Goal: Task Accomplishment & Management: Complete application form

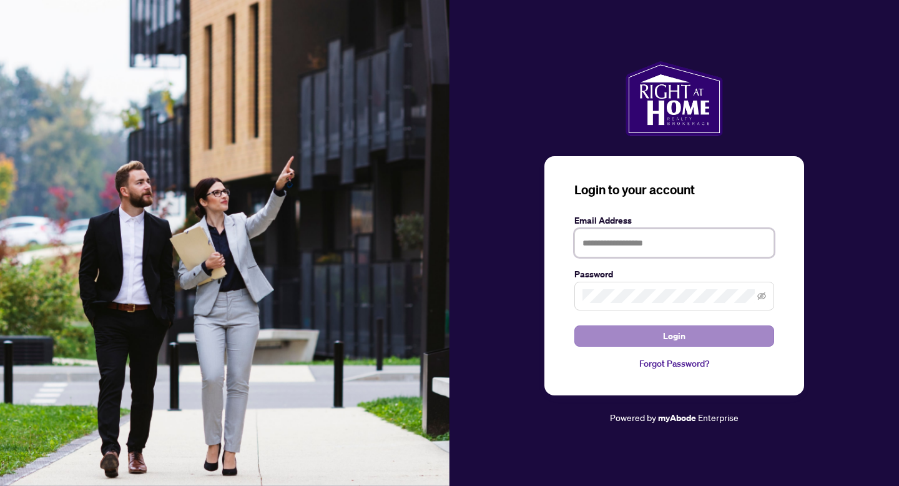
type input "**********"
click at [675, 335] on span "Login" at bounding box center [674, 336] width 22 height 20
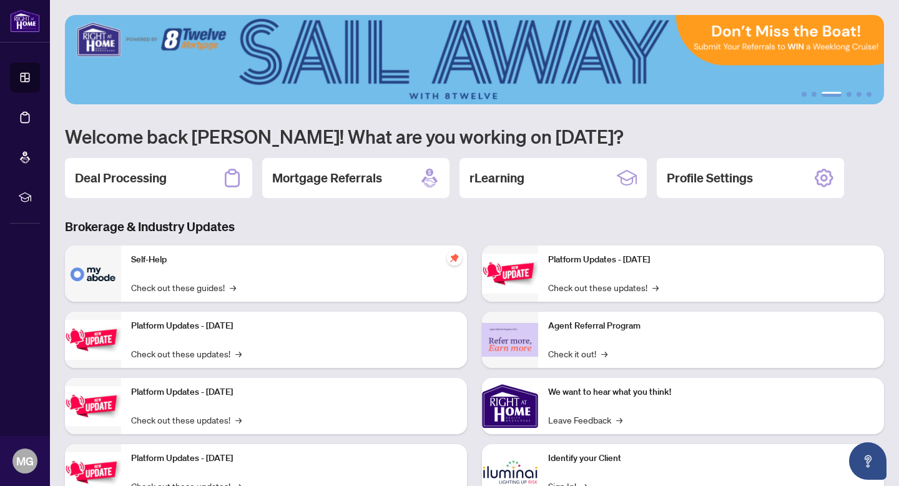
scroll to position [48, 0]
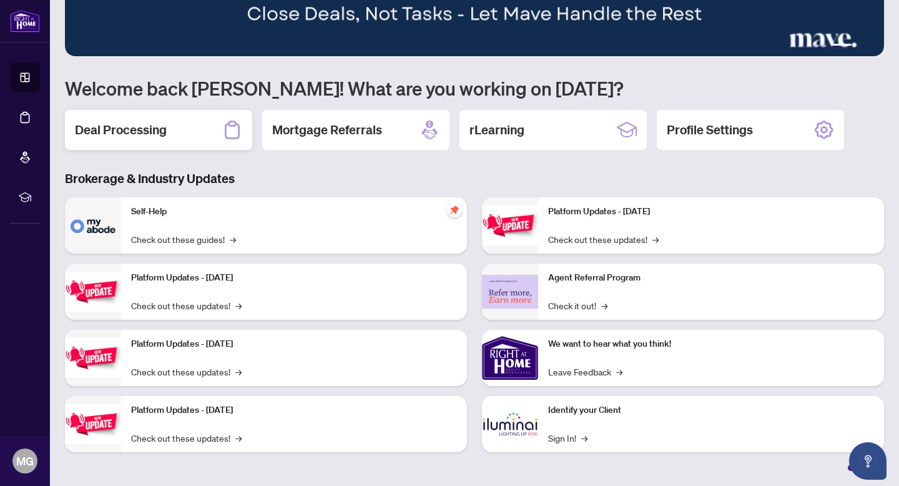
click at [141, 131] on h2 "Deal Processing" at bounding box center [121, 129] width 92 height 17
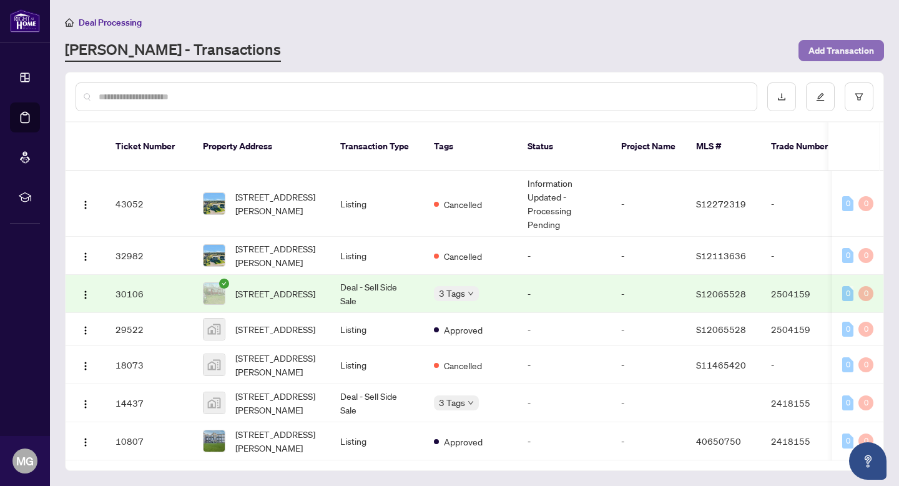
click at [833, 48] on span "Add Transaction" at bounding box center [842, 51] width 66 height 20
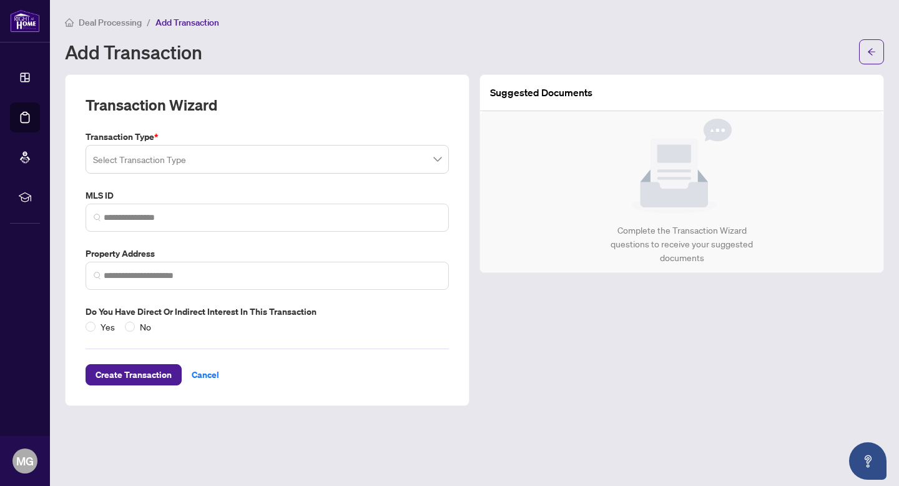
click at [432, 161] on span at bounding box center [267, 159] width 349 height 24
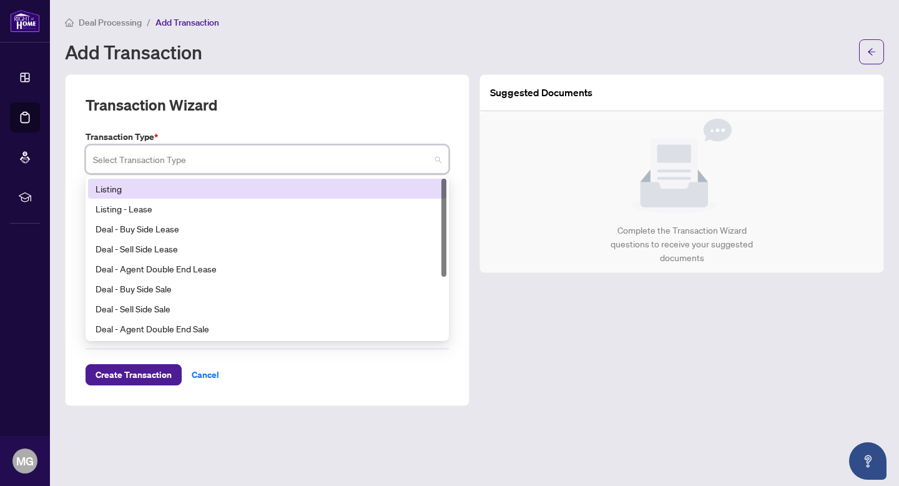
click at [126, 190] on div "Listing" at bounding box center [268, 189] width 344 height 14
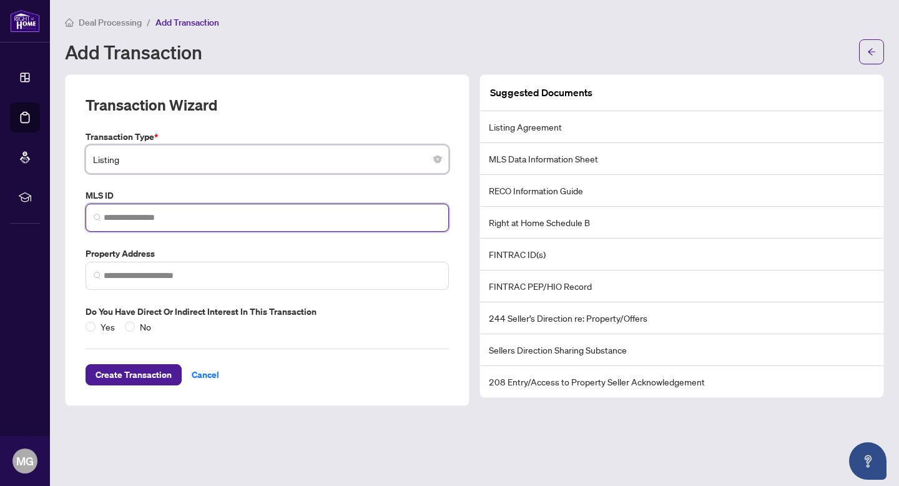
click at [332, 217] on input "search" at bounding box center [272, 217] width 337 height 13
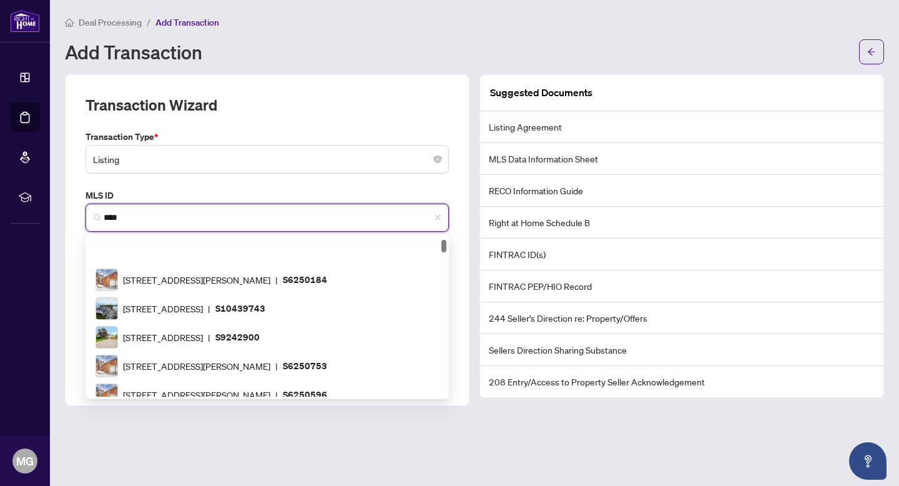
scroll to position [646, 0]
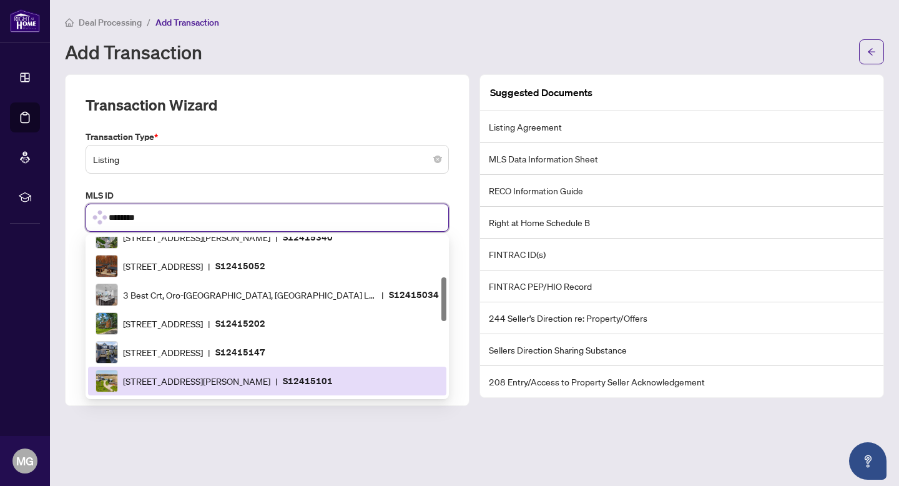
type input "*********"
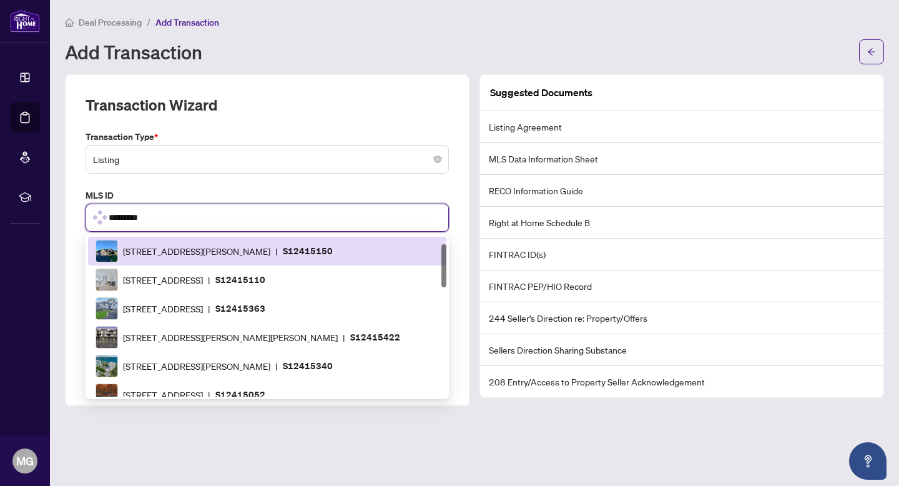
scroll to position [0, 0]
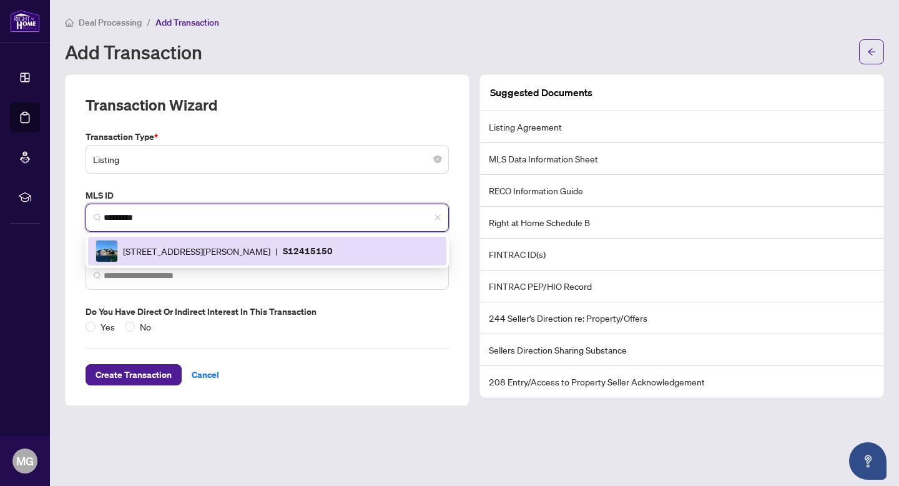
click at [333, 250] on p "S12415150" at bounding box center [308, 251] width 50 height 14
type input "**********"
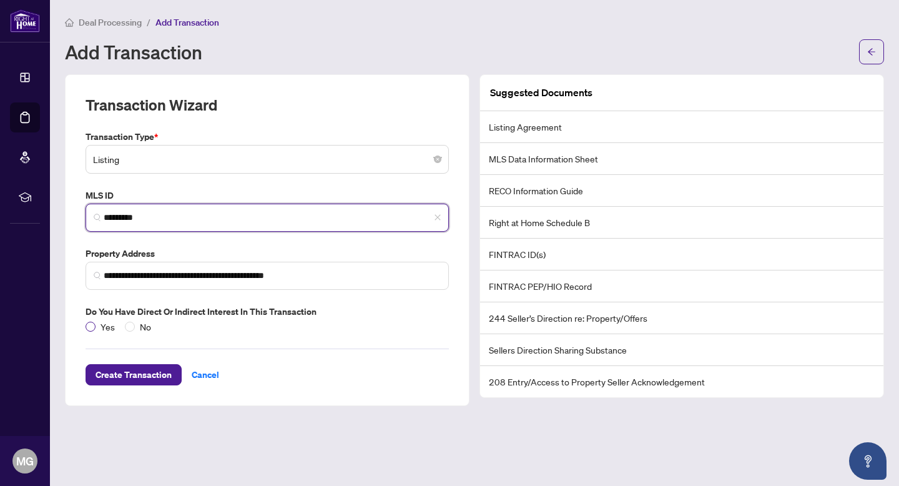
type input "*********"
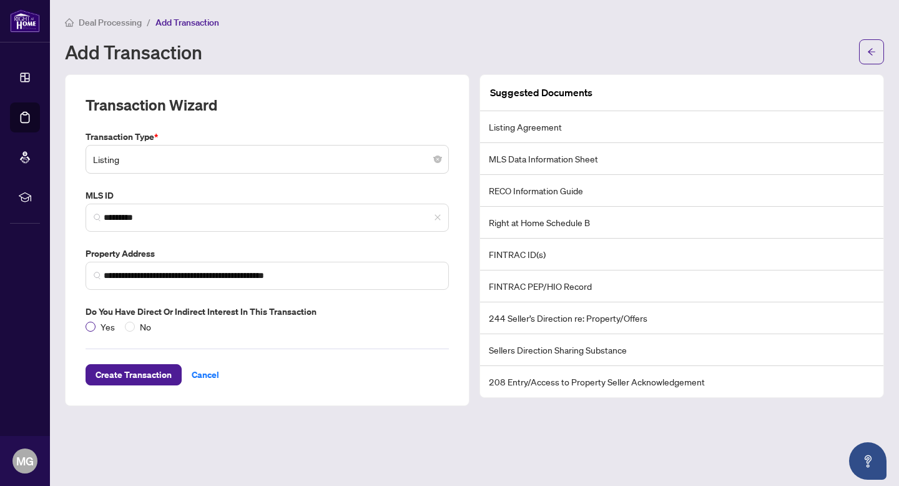
click at [96, 327] on span "Yes" at bounding box center [108, 327] width 24 height 14
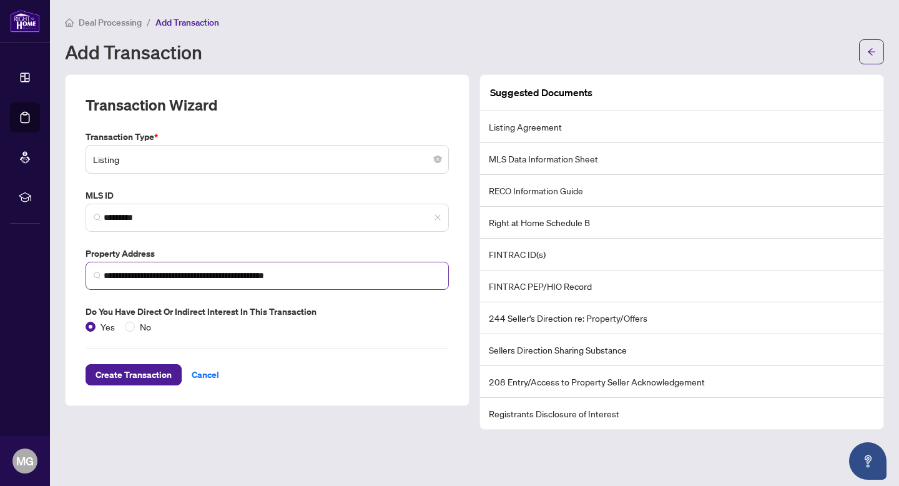
click at [96, 280] on span at bounding box center [97, 275] width 7 height 13
click at [151, 378] on span "Create Transaction" at bounding box center [134, 375] width 76 height 20
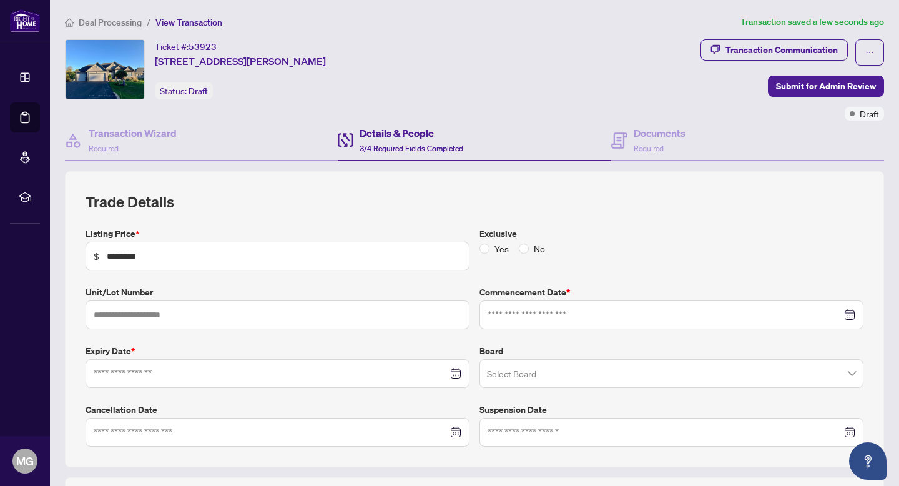
type input "**********"
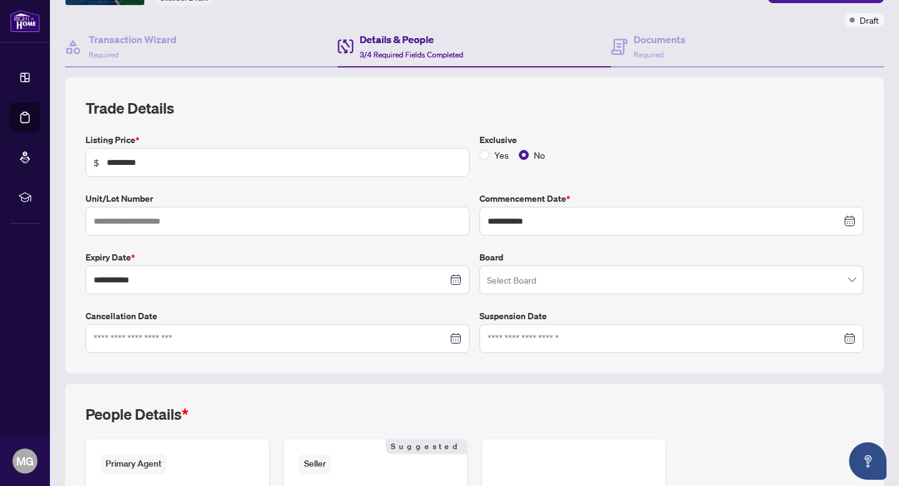
scroll to position [95, 0]
click at [563, 280] on input "search" at bounding box center [666, 280] width 358 height 27
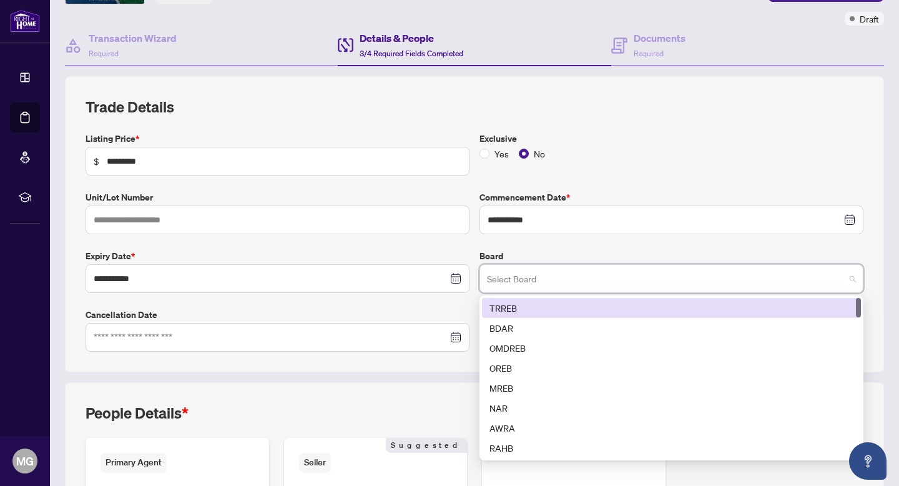
click at [506, 310] on div "TRREB" at bounding box center [672, 308] width 364 height 14
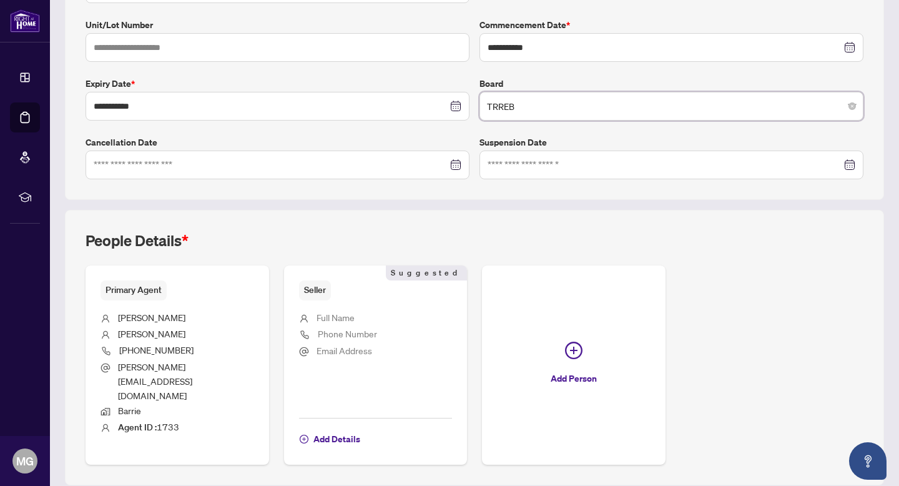
scroll to position [272, 0]
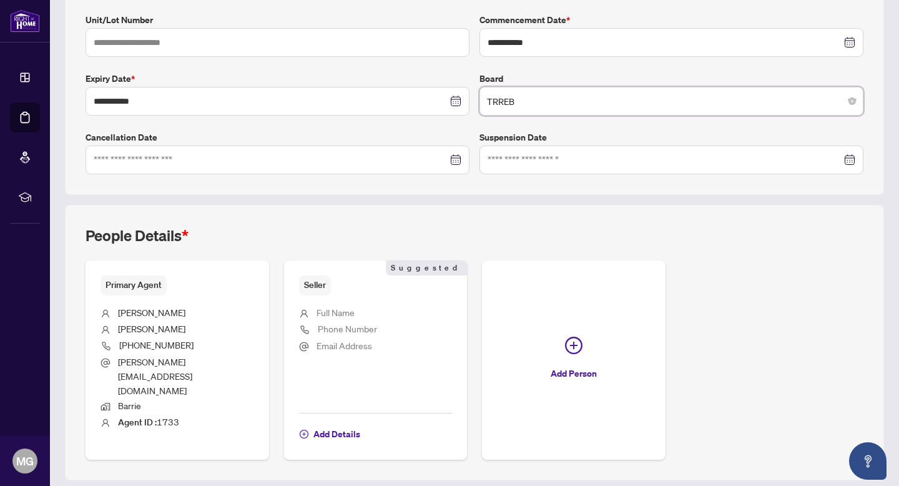
click at [353, 313] on span "Full Name" at bounding box center [336, 312] width 38 height 11
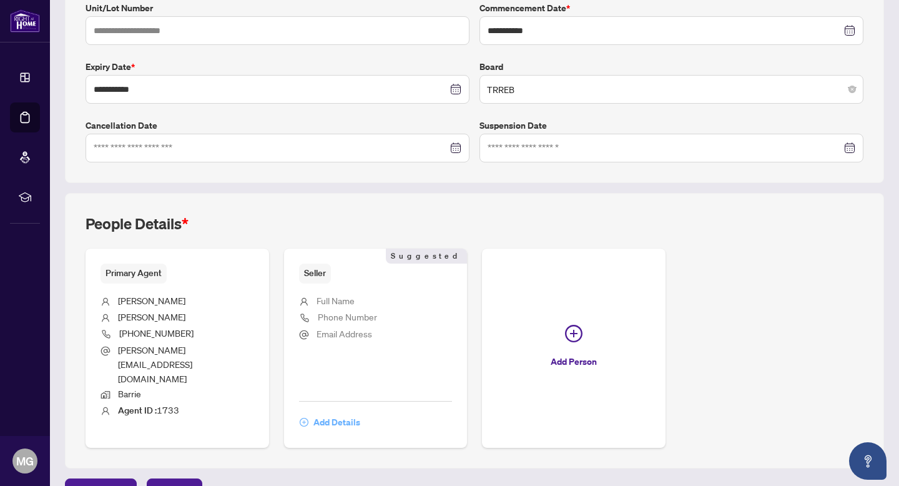
click at [352, 412] on span "Add Details" at bounding box center [337, 422] width 47 height 20
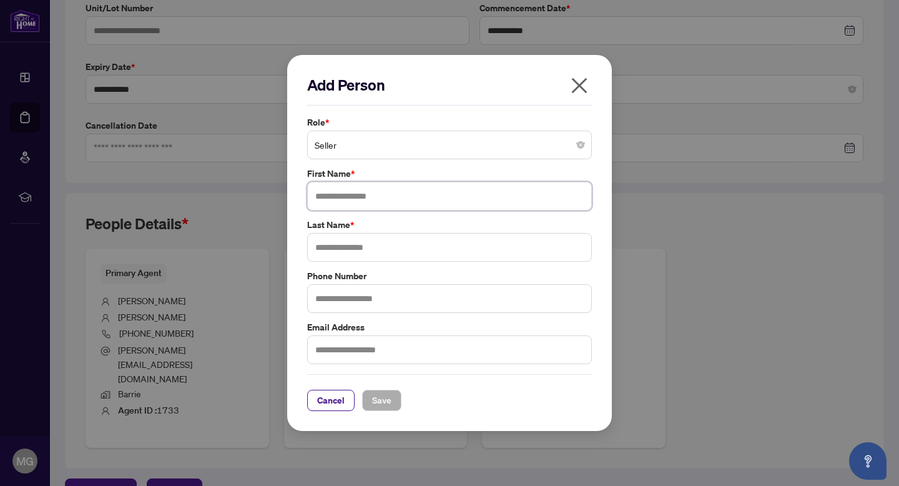
click at [422, 199] on input "text" at bounding box center [449, 196] width 285 height 29
type input "**********"
type input "******"
type input "**********"
click at [388, 349] on input "text" at bounding box center [449, 349] width 285 height 29
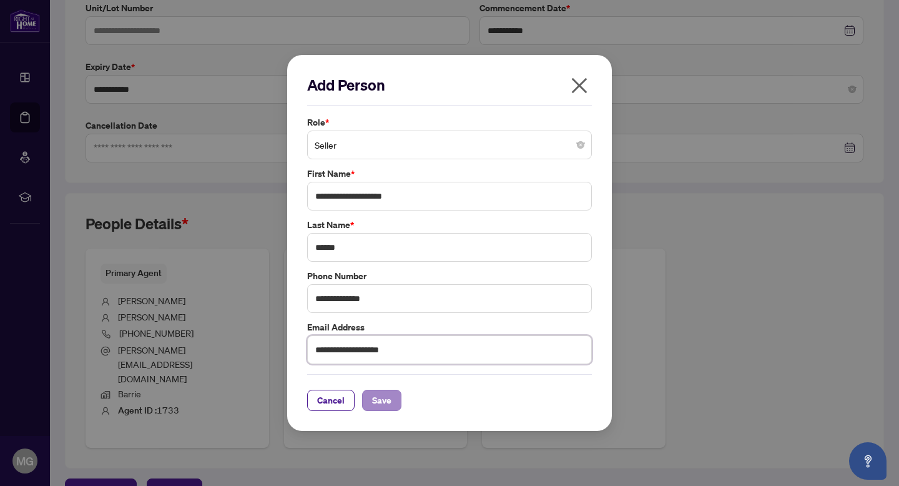
type input "**********"
click at [389, 402] on span "Save" at bounding box center [381, 400] width 19 height 20
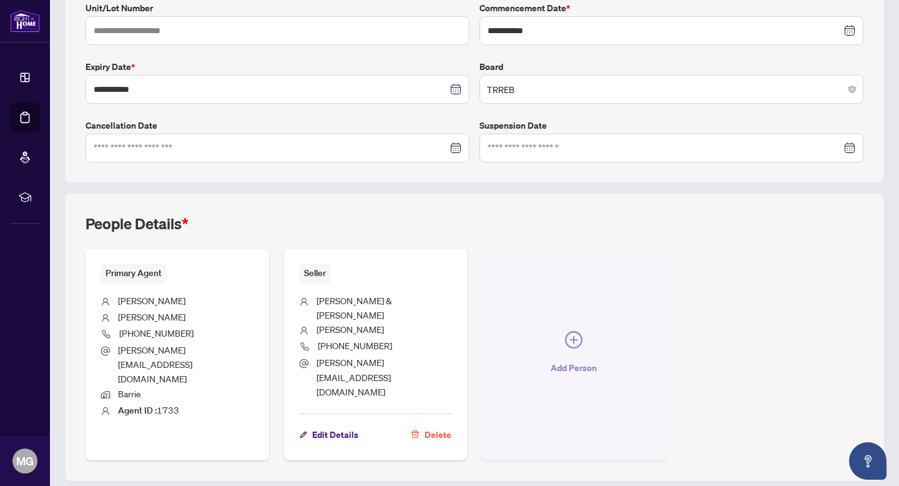
click at [575, 358] on span "Add Person" at bounding box center [574, 368] width 46 height 20
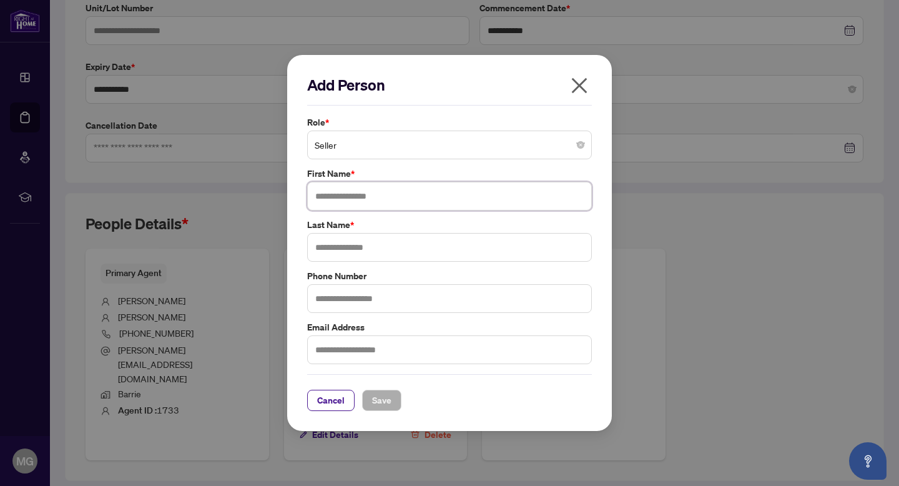
click at [411, 194] on input "text" at bounding box center [449, 196] width 285 height 29
type input "**********"
type input "******"
type input "**********"
click at [403, 353] on input "text" at bounding box center [449, 349] width 285 height 29
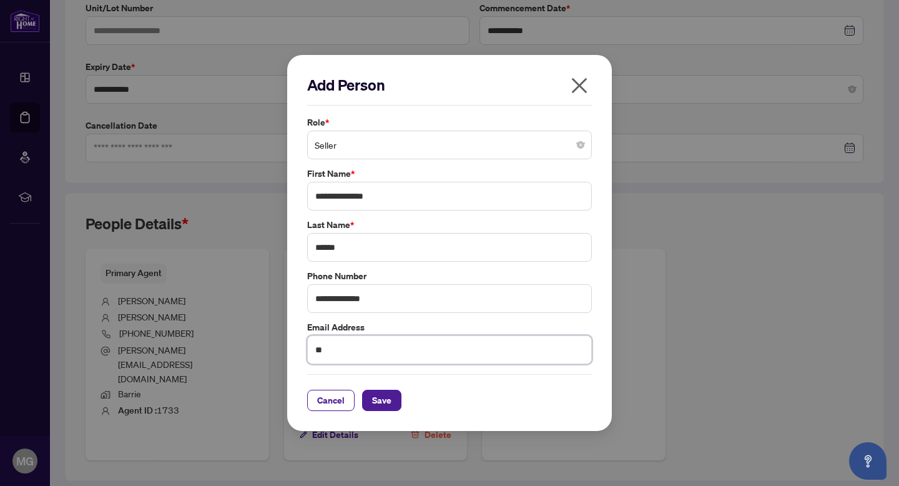
type input "*"
click at [339, 352] on input "**********" at bounding box center [449, 349] width 285 height 29
type input "**********"
click at [385, 402] on span "Save" at bounding box center [381, 400] width 19 height 20
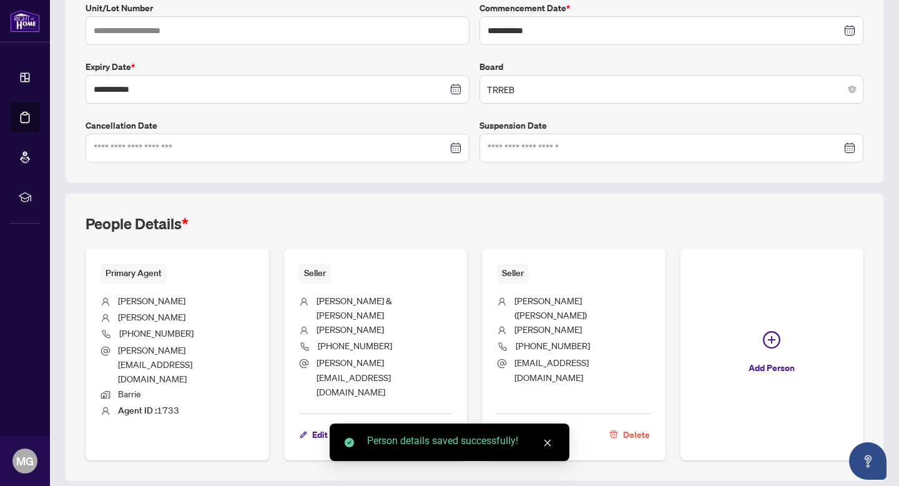
click at [550, 446] on icon "close" at bounding box center [547, 442] width 9 height 9
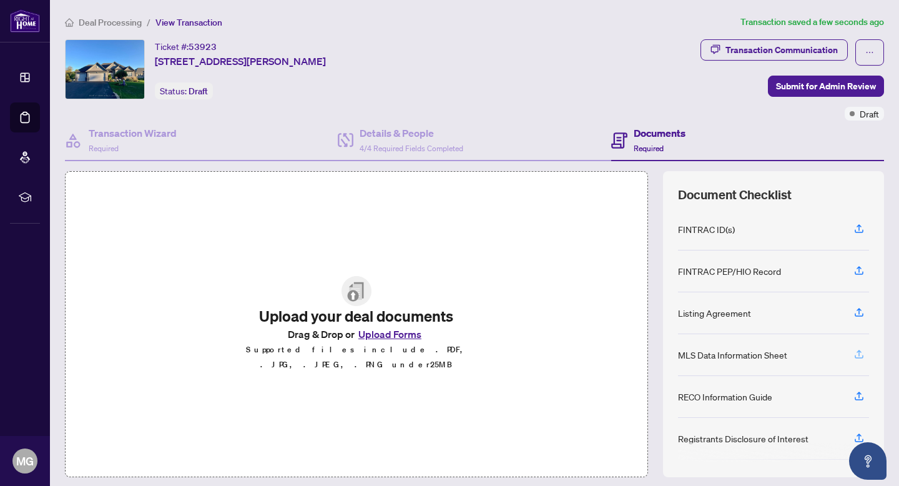
click at [859, 355] on icon "button" at bounding box center [859, 353] width 5 height 6
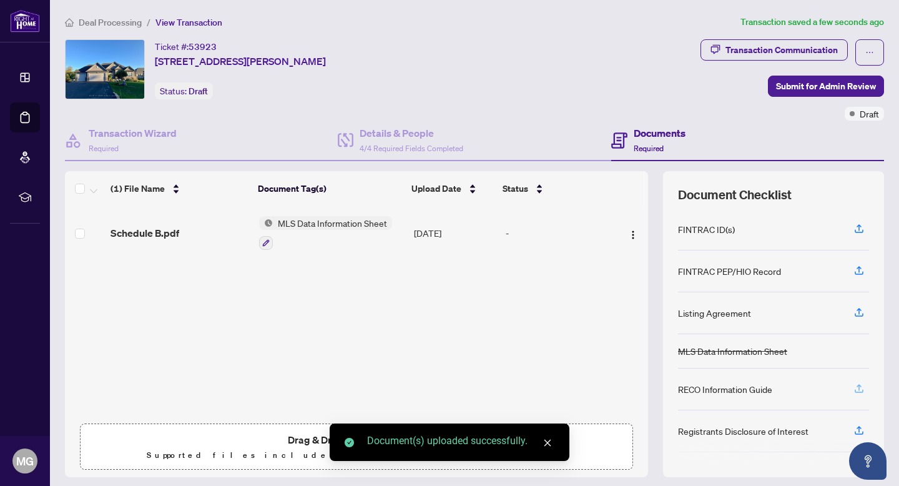
click at [859, 385] on icon "button" at bounding box center [859, 387] width 5 height 6
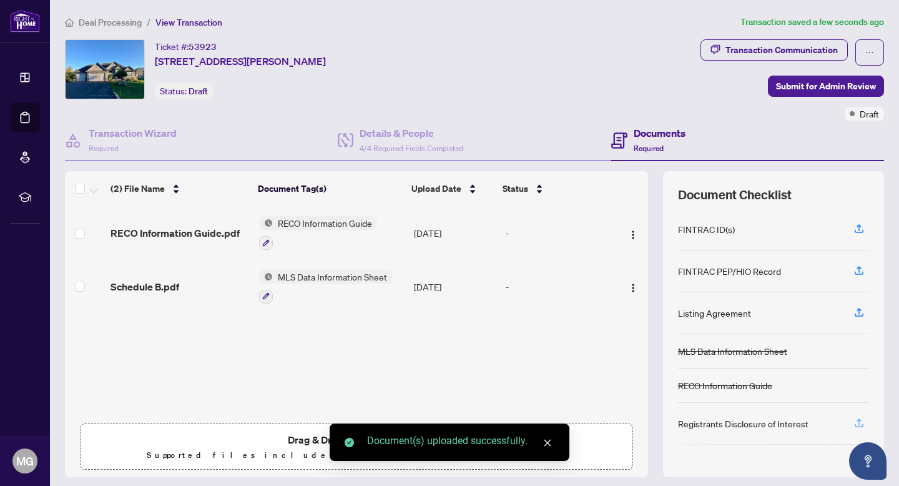
click at [860, 424] on icon "button" at bounding box center [859, 422] width 11 height 11
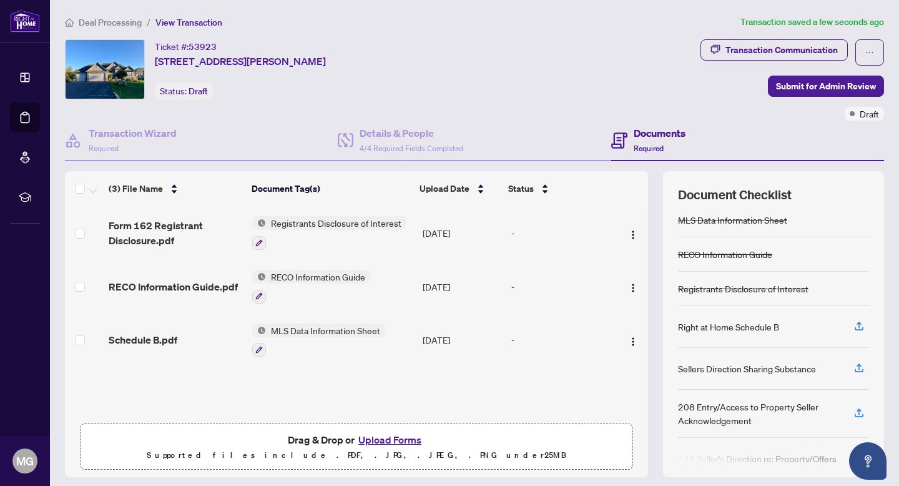
scroll to position [134, 0]
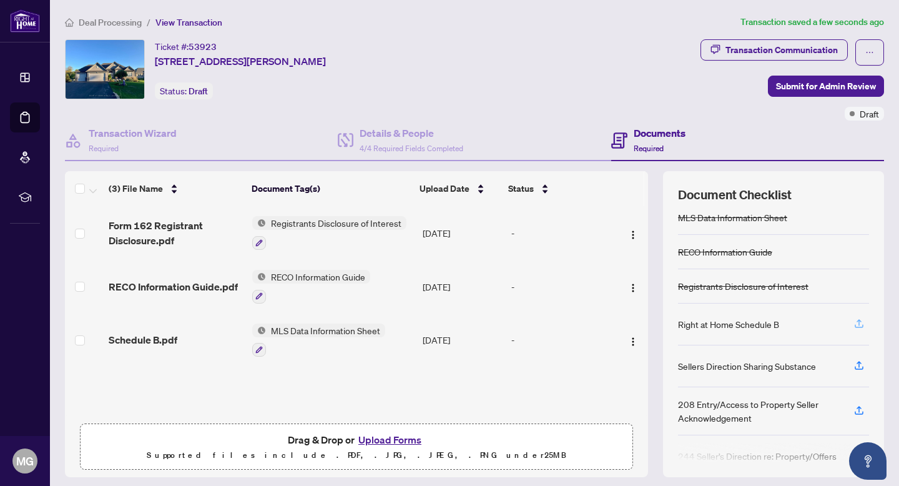
click at [859, 319] on icon "button" at bounding box center [859, 322] width 5 height 6
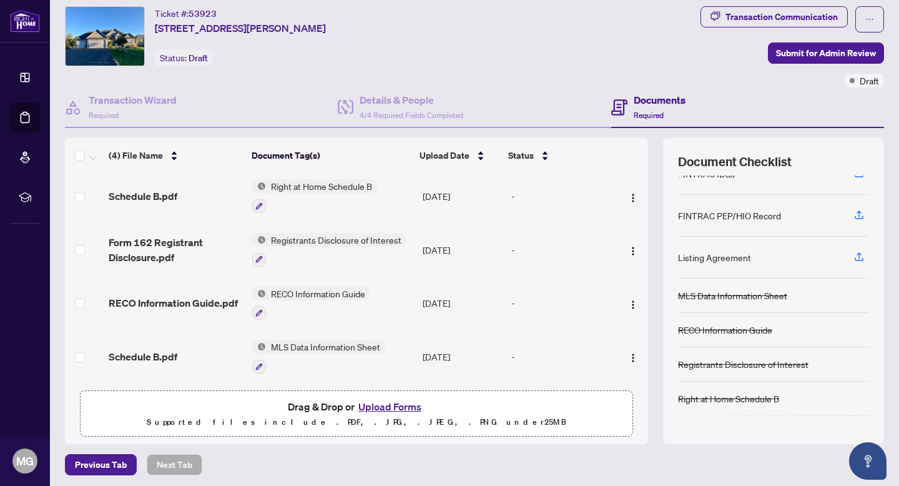
scroll to position [0, 0]
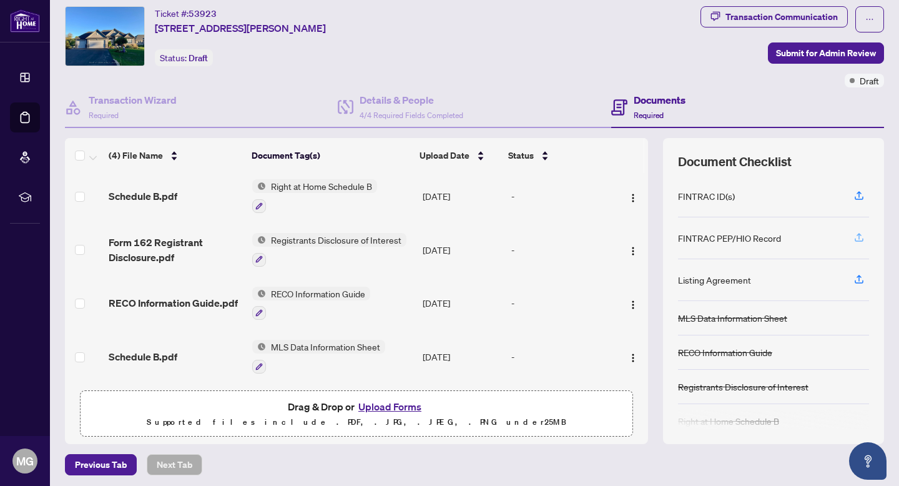
click at [856, 237] on icon "button" at bounding box center [859, 237] width 11 height 11
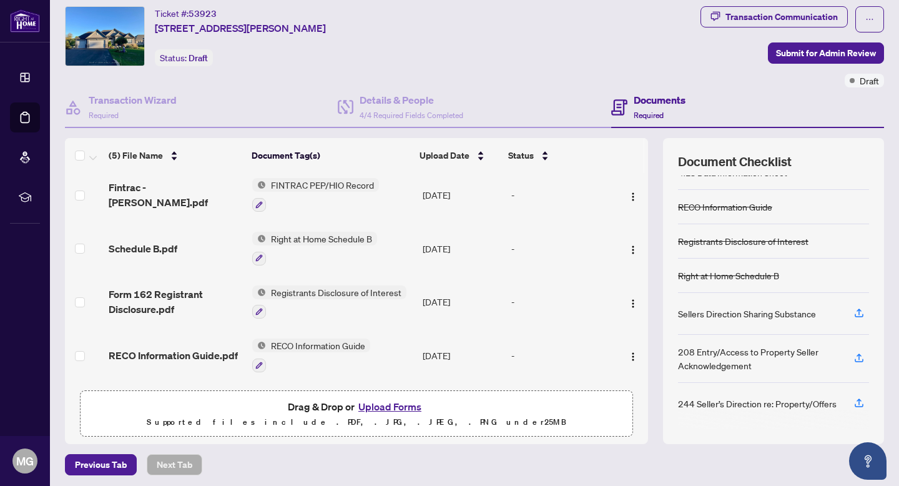
scroll to position [36, 0]
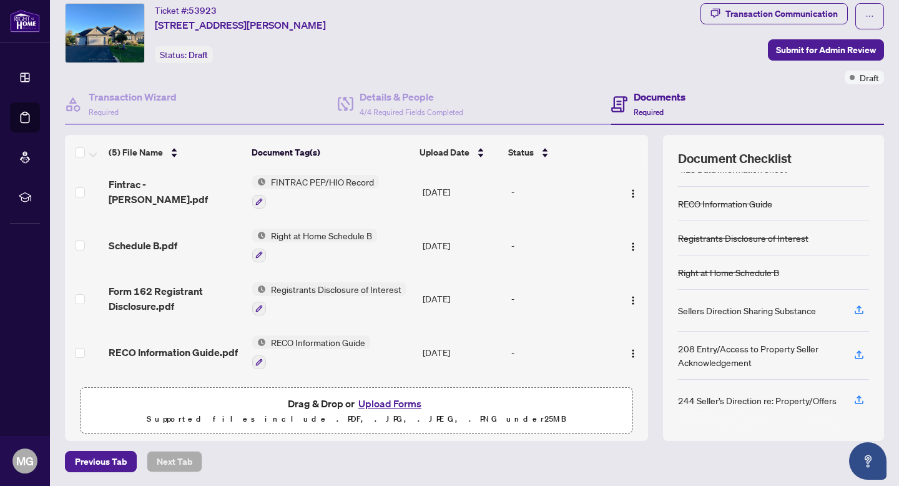
click at [378, 407] on button "Upload Forms" at bounding box center [390, 403] width 71 height 16
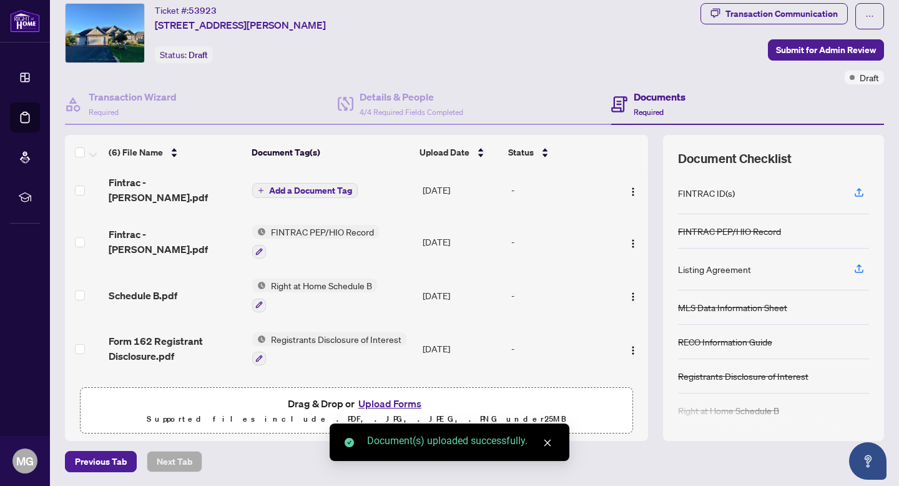
click at [387, 399] on button "Upload Forms" at bounding box center [390, 403] width 71 height 16
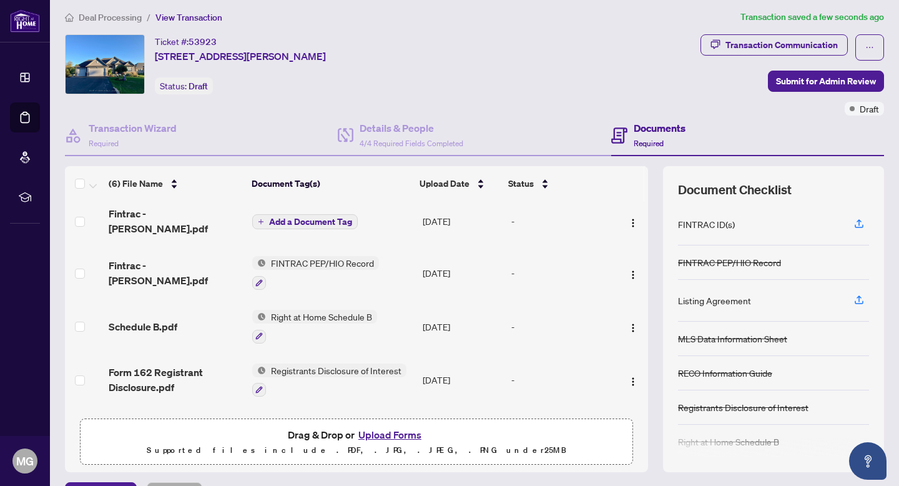
scroll to position [98, 0]
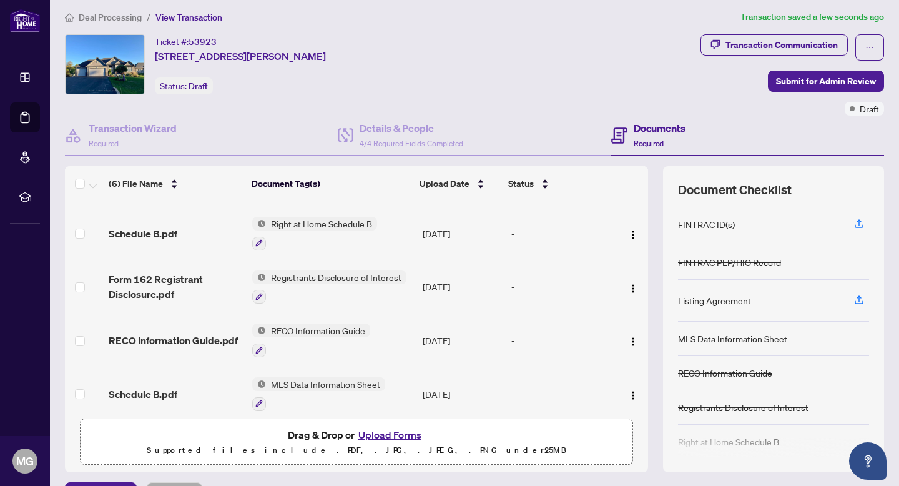
click at [398, 432] on button "Upload Forms" at bounding box center [390, 435] width 71 height 16
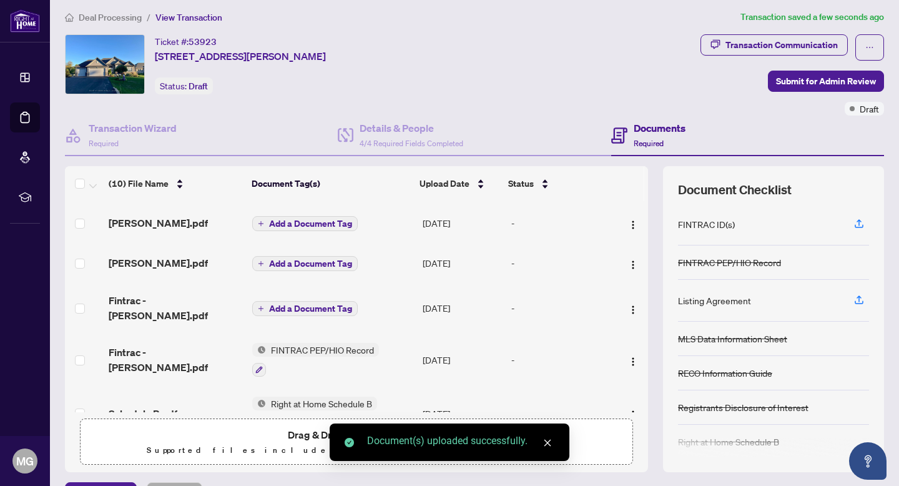
scroll to position [0, 0]
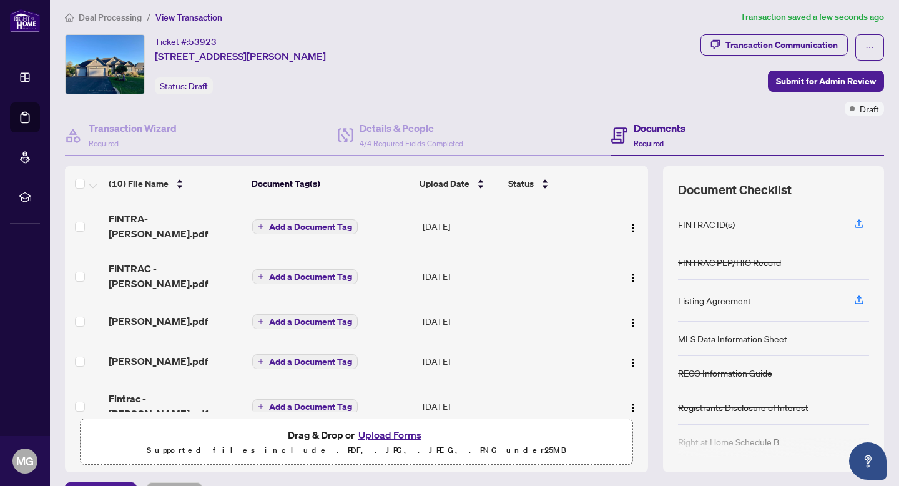
click at [274, 222] on span "Add a Document Tag" at bounding box center [310, 226] width 83 height 9
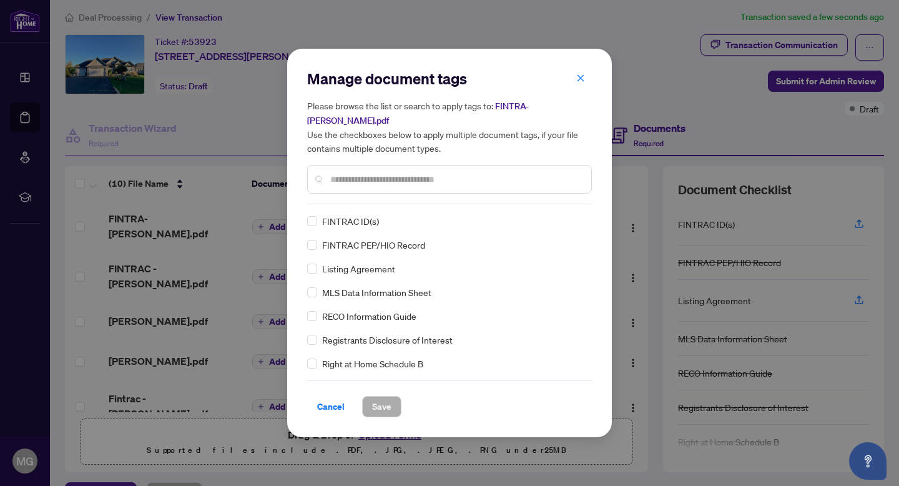
click at [343, 215] on span "FINTRAC ID(s)" at bounding box center [350, 221] width 57 height 14
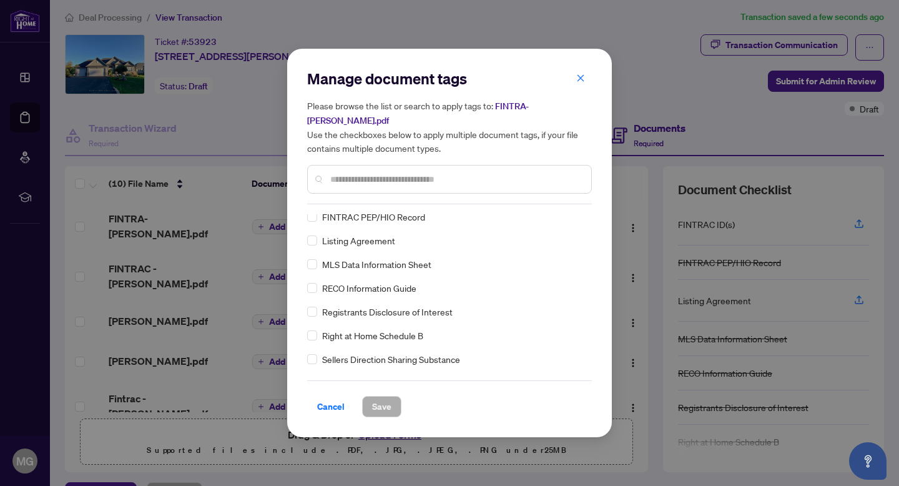
scroll to position [4, 0]
click at [381, 398] on span "Save" at bounding box center [381, 407] width 19 height 20
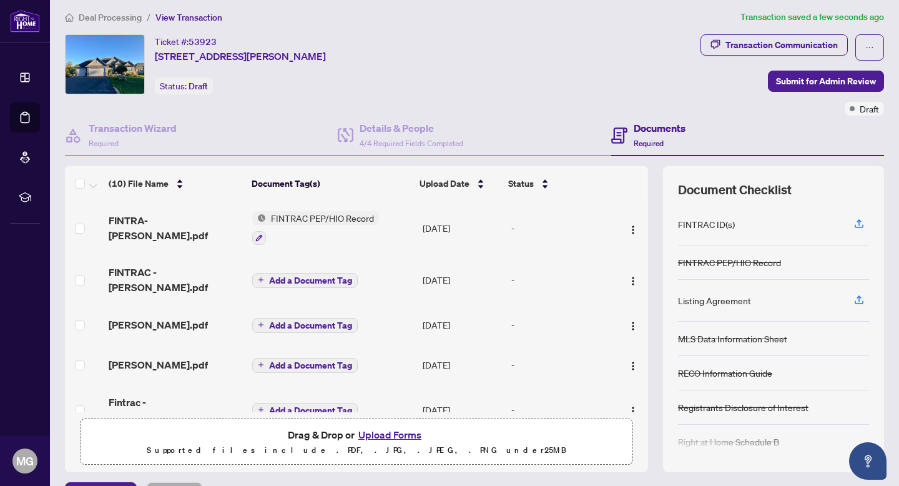
click at [262, 277] on icon "plus" at bounding box center [261, 280] width 6 height 6
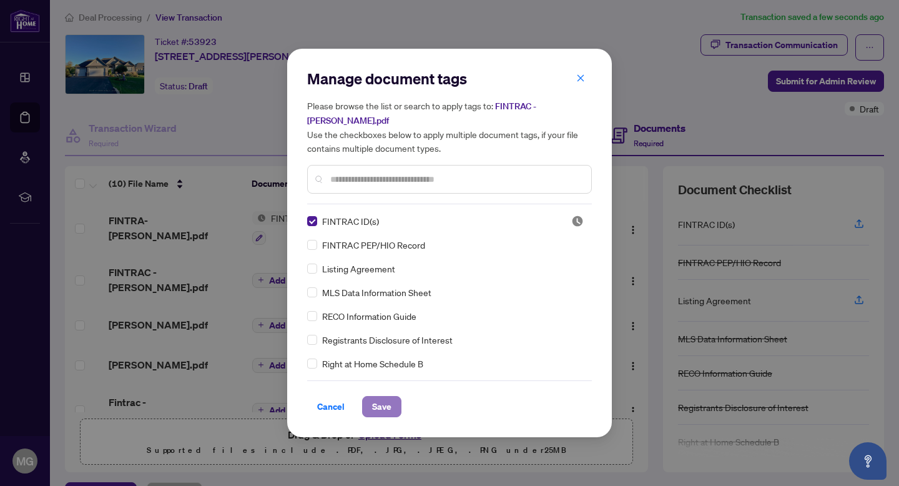
click at [388, 397] on span "Save" at bounding box center [381, 407] width 19 height 20
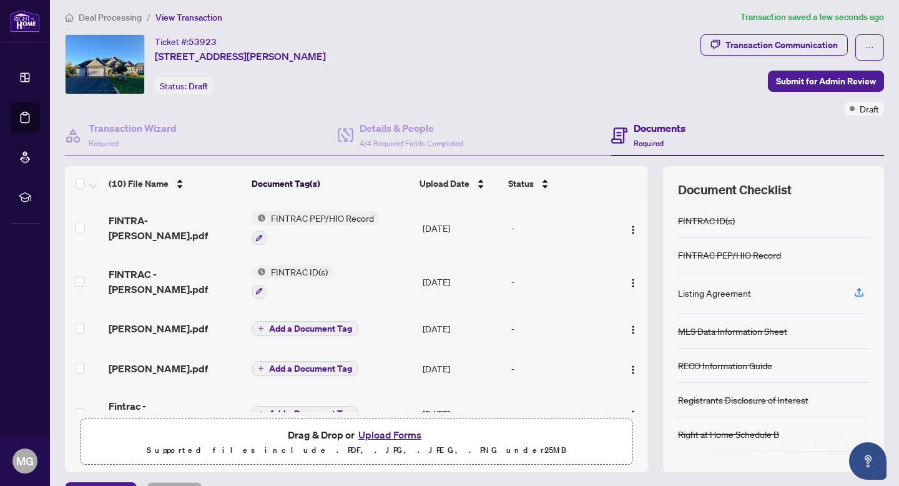
click at [263, 217] on img at bounding box center [259, 218] width 14 height 14
click at [332, 221] on span "FINTRAC PEP/HIO Record" at bounding box center [322, 218] width 113 height 14
click at [259, 236] on icon "button" at bounding box center [258, 237] width 7 height 7
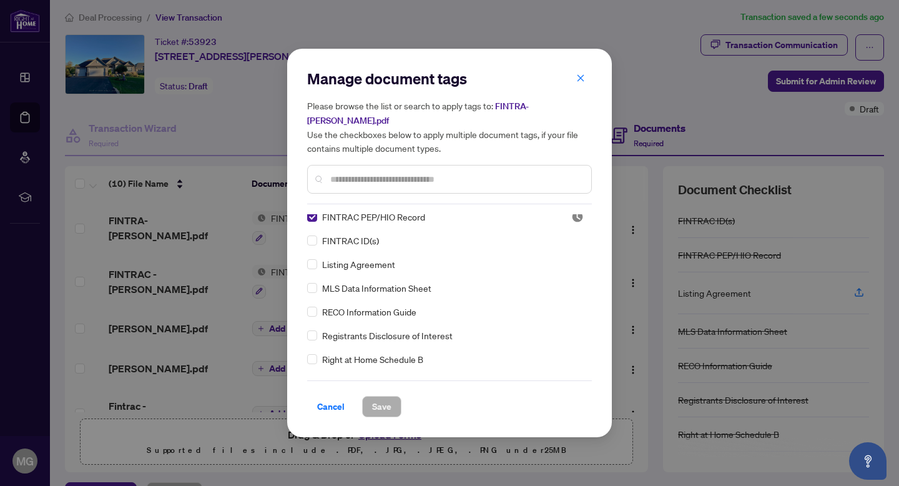
scroll to position [0, 0]
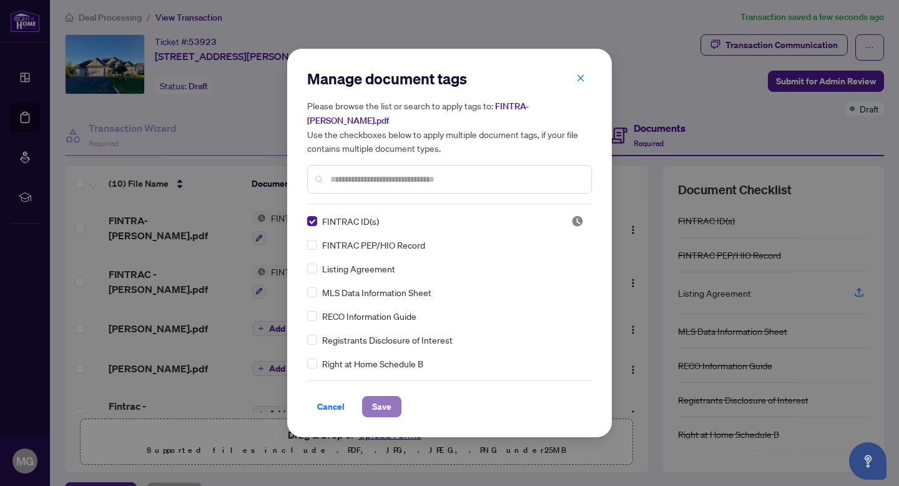
click at [381, 401] on span "Save" at bounding box center [381, 407] width 19 height 20
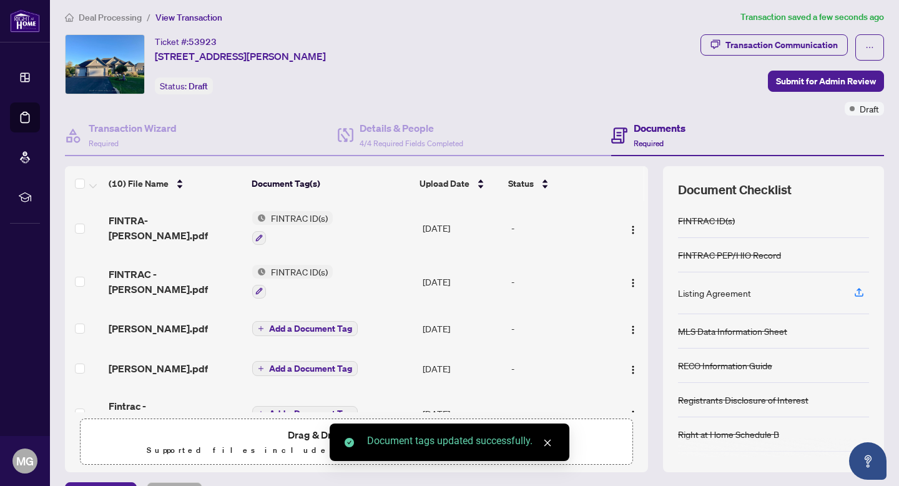
click at [260, 327] on icon "plus" at bounding box center [261, 328] width 6 height 6
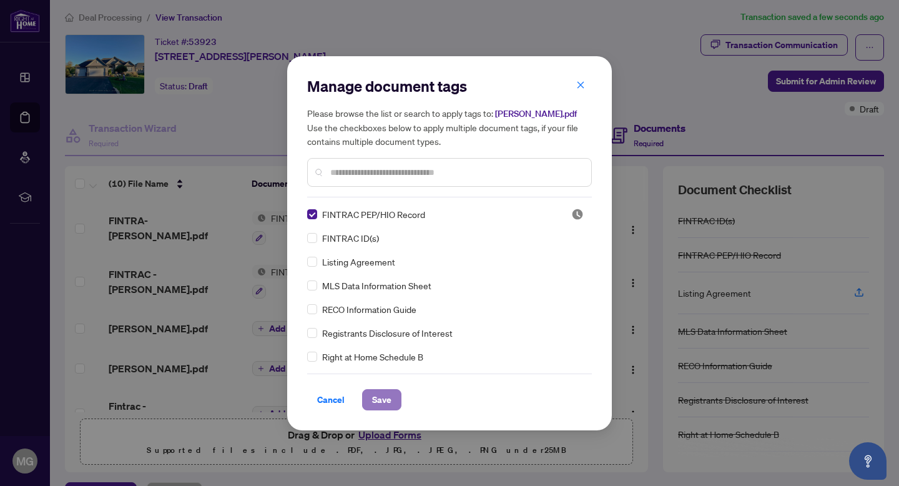
click at [385, 396] on span "Save" at bounding box center [381, 400] width 19 height 20
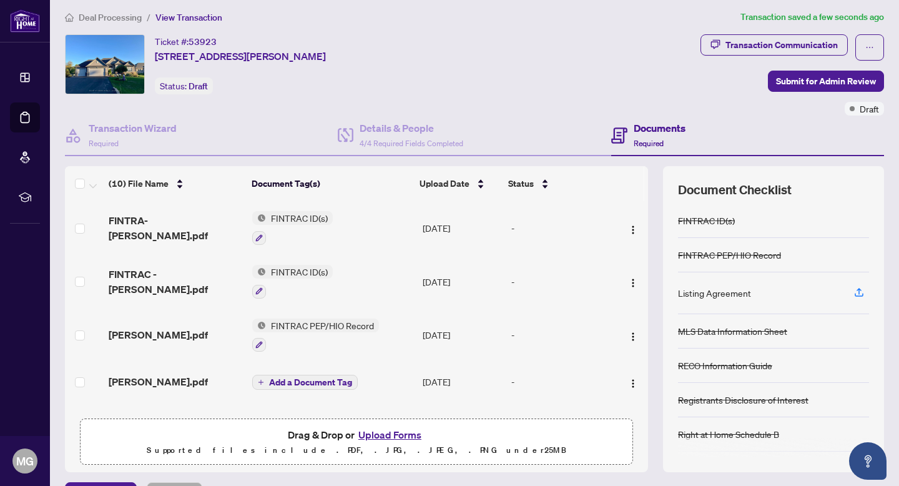
click at [259, 375] on button "Add a Document Tag" at bounding box center [305, 382] width 106 height 15
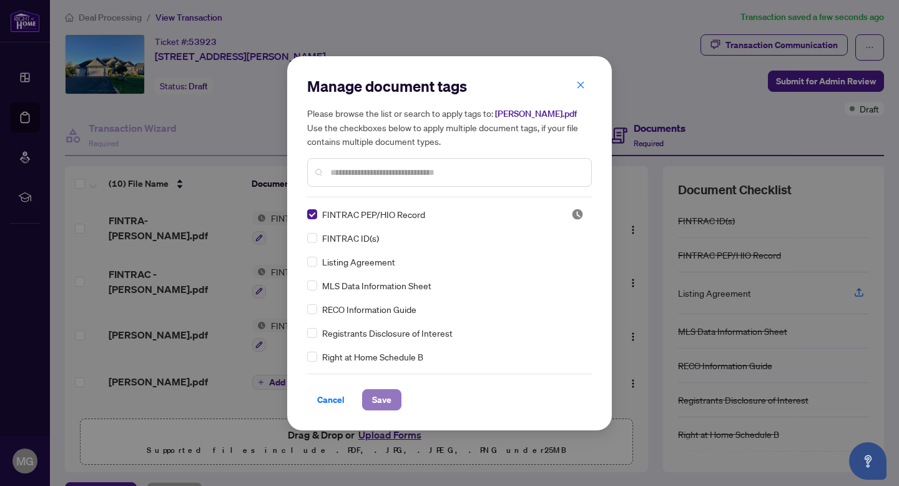
click at [389, 393] on span "Save" at bounding box center [381, 400] width 19 height 20
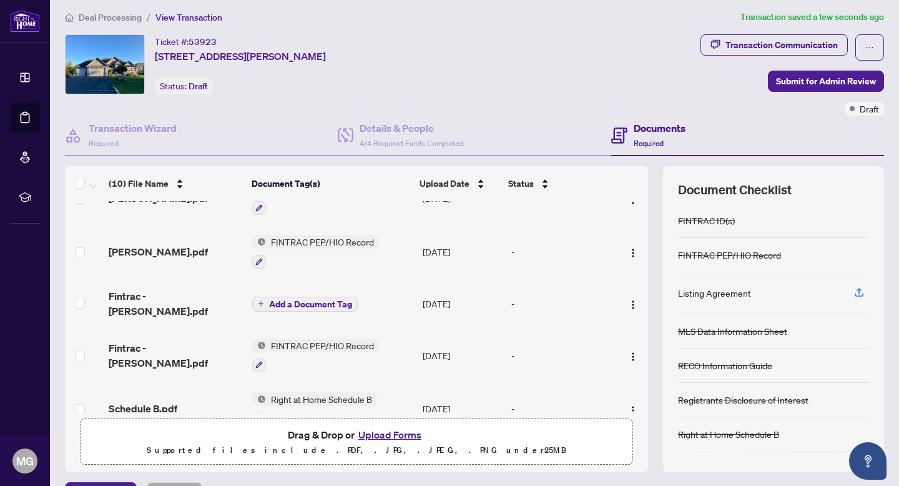
scroll to position [138, 0]
click at [631, 299] on img "button" at bounding box center [633, 304] width 10 height 10
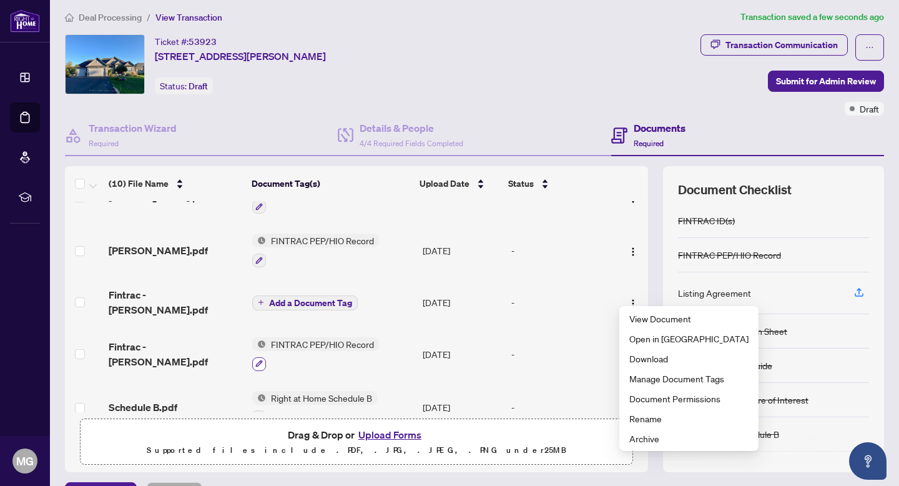
click at [260, 360] on icon "button" at bounding box center [258, 363] width 7 height 7
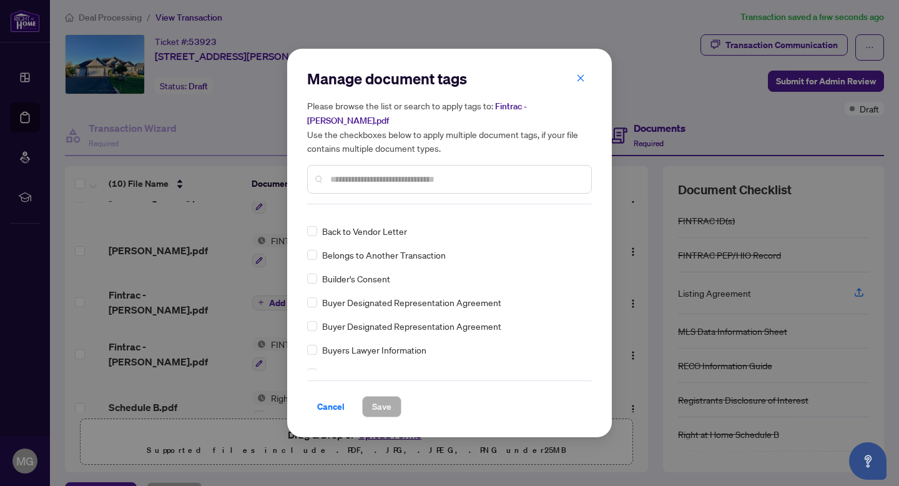
scroll to position [468, 0]
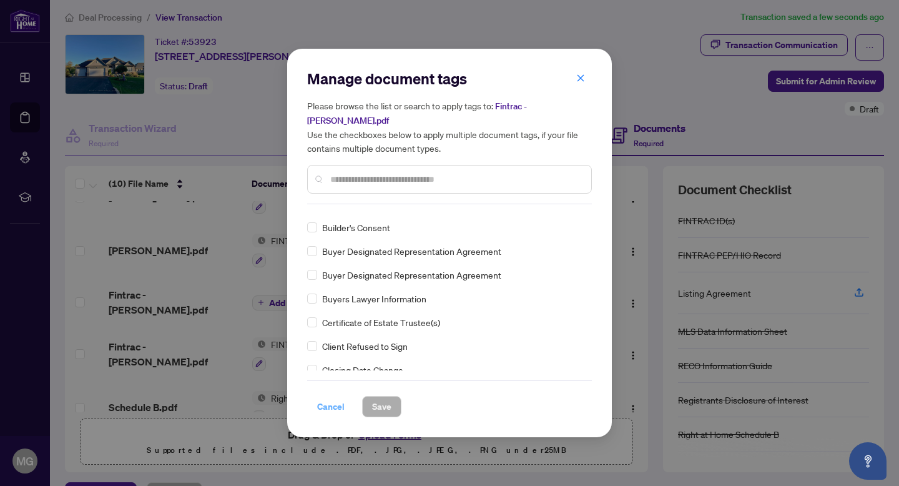
click at [330, 402] on span "Cancel" at bounding box center [330, 407] width 27 height 20
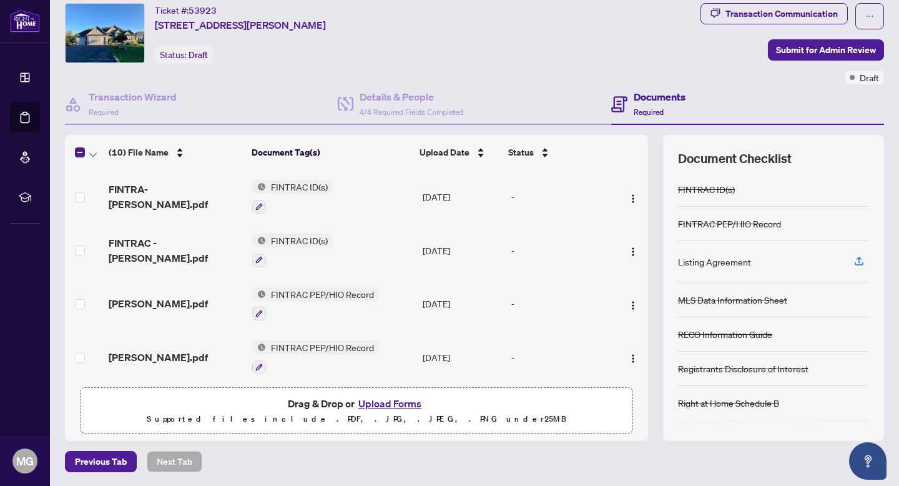
scroll to position [0, 0]
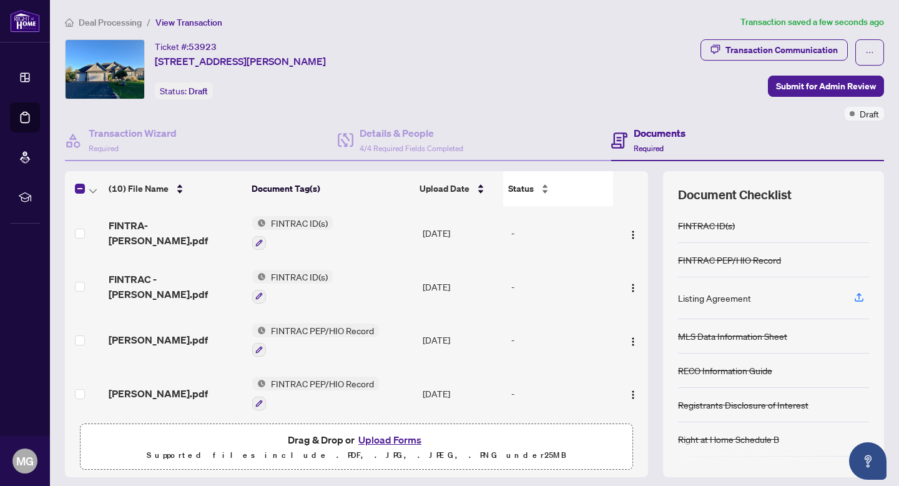
click at [544, 188] on div "Status" at bounding box center [558, 189] width 100 height 14
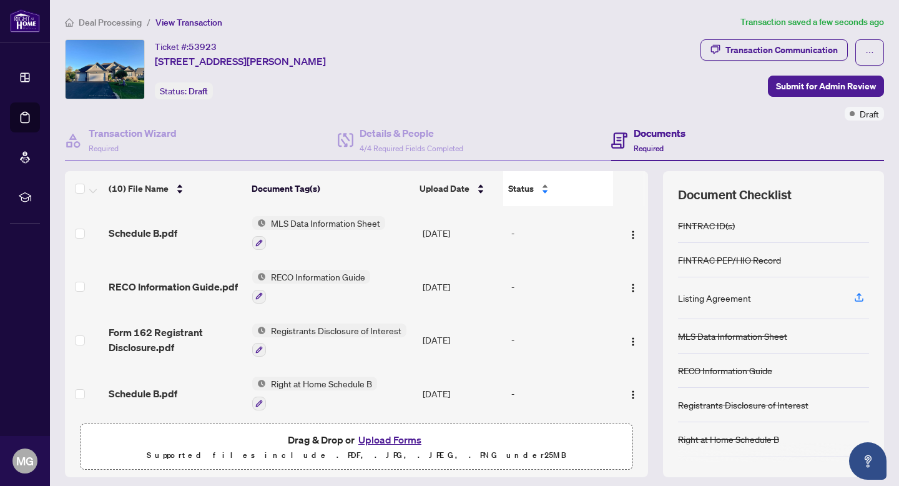
click at [545, 192] on div "Status" at bounding box center [558, 189] width 100 height 14
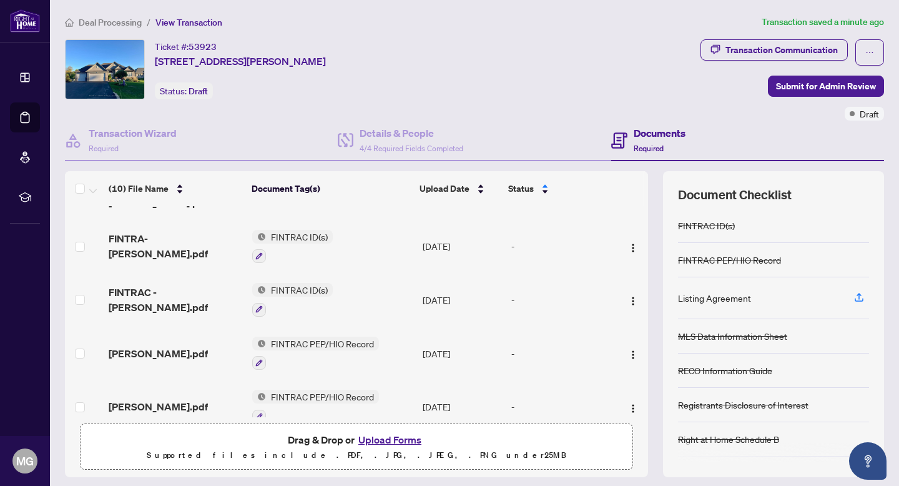
scroll to position [310, 0]
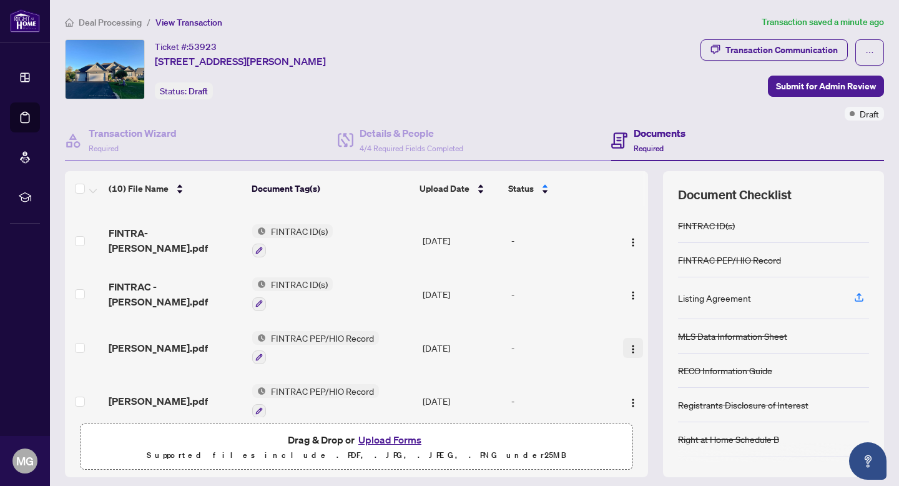
click at [631, 344] on img "button" at bounding box center [633, 349] width 10 height 10
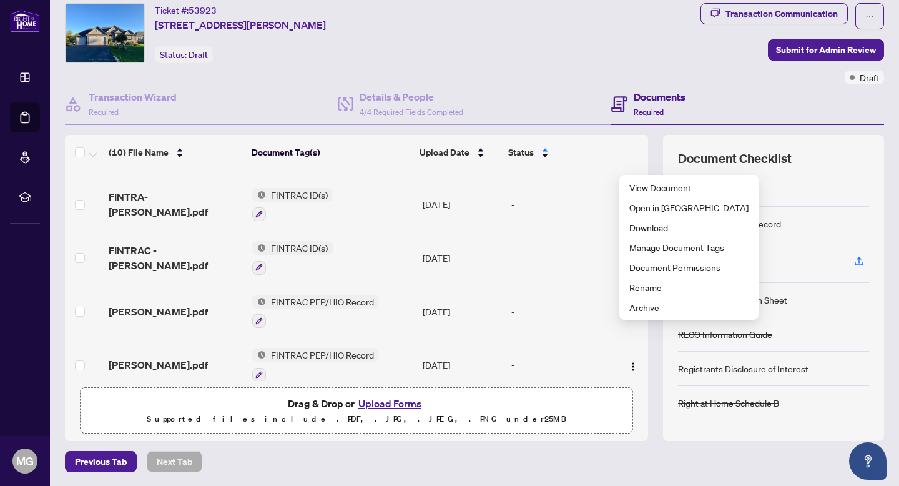
scroll to position [0, 0]
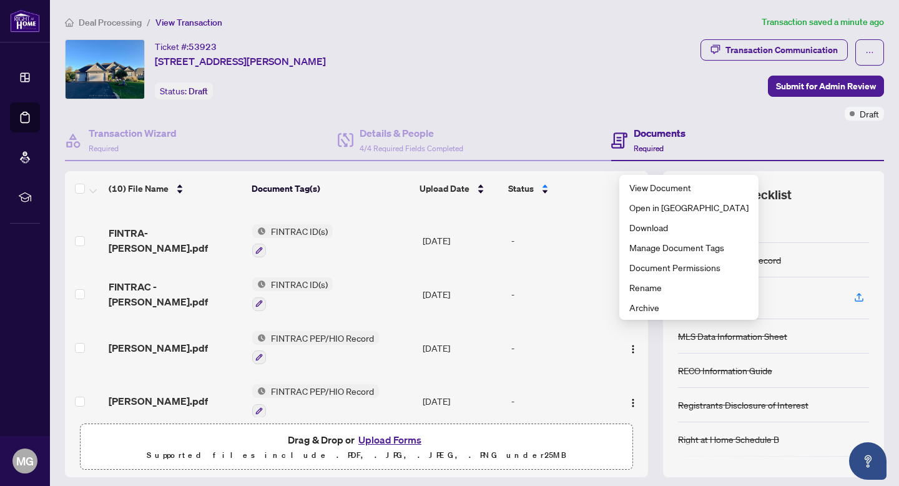
click at [604, 322] on td "-" at bounding box center [562, 348] width 111 height 54
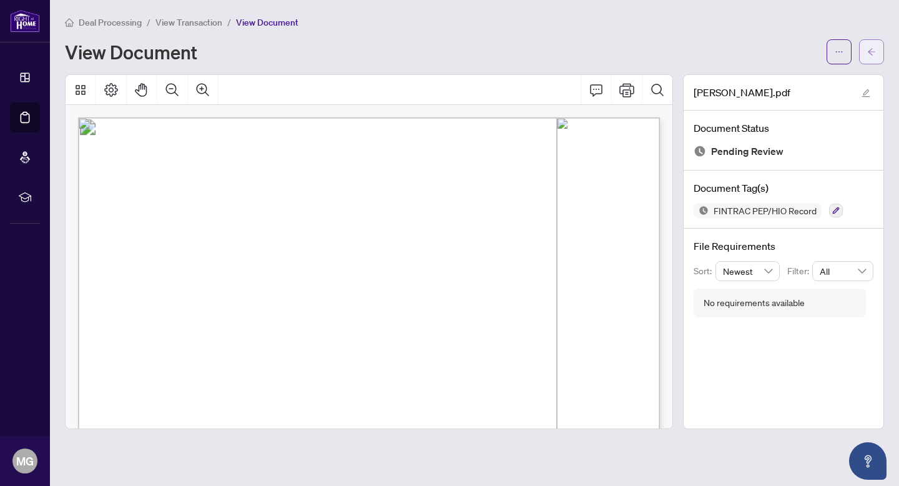
click at [868, 52] on icon "arrow-left" at bounding box center [872, 51] width 9 height 9
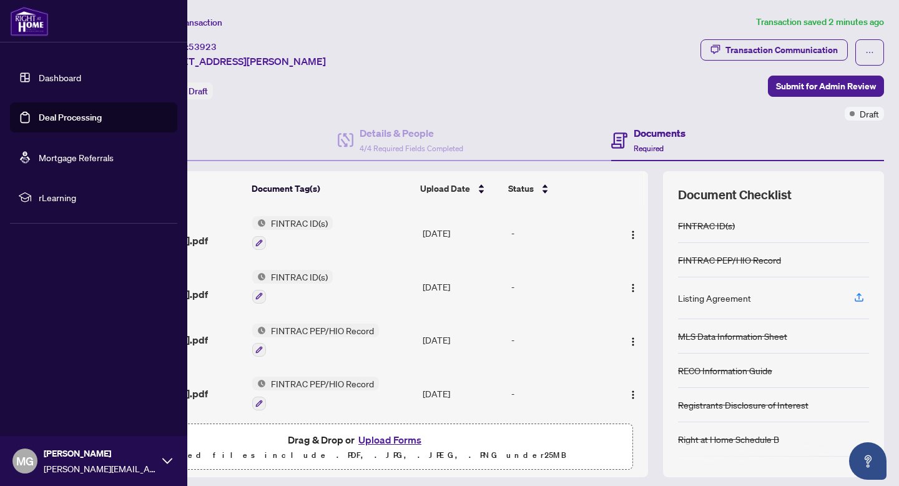
click at [66, 81] on link "Dashboard" at bounding box center [60, 77] width 42 height 11
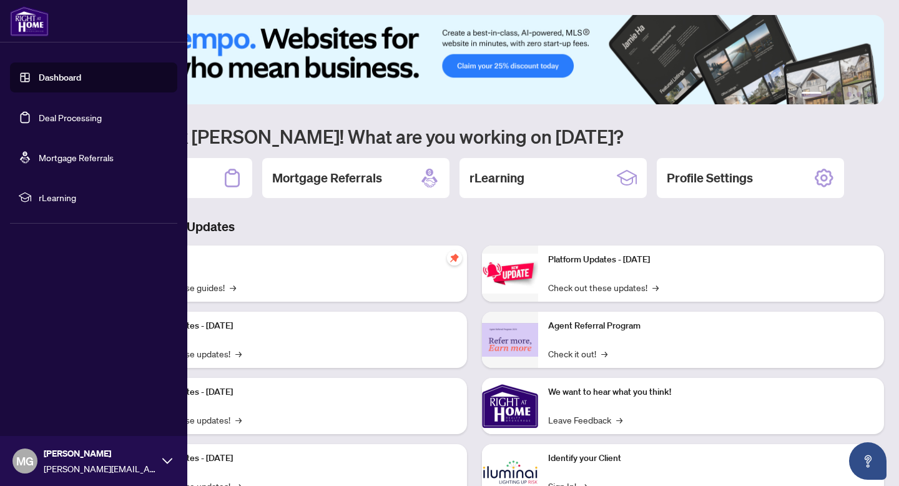
click at [25, 9] on img at bounding box center [29, 21] width 39 height 30
click at [164, 462] on icon at bounding box center [167, 461] width 10 height 10
click at [42, 387] on span "Logout" at bounding box center [50, 387] width 28 height 20
